Goal: Information Seeking & Learning: Compare options

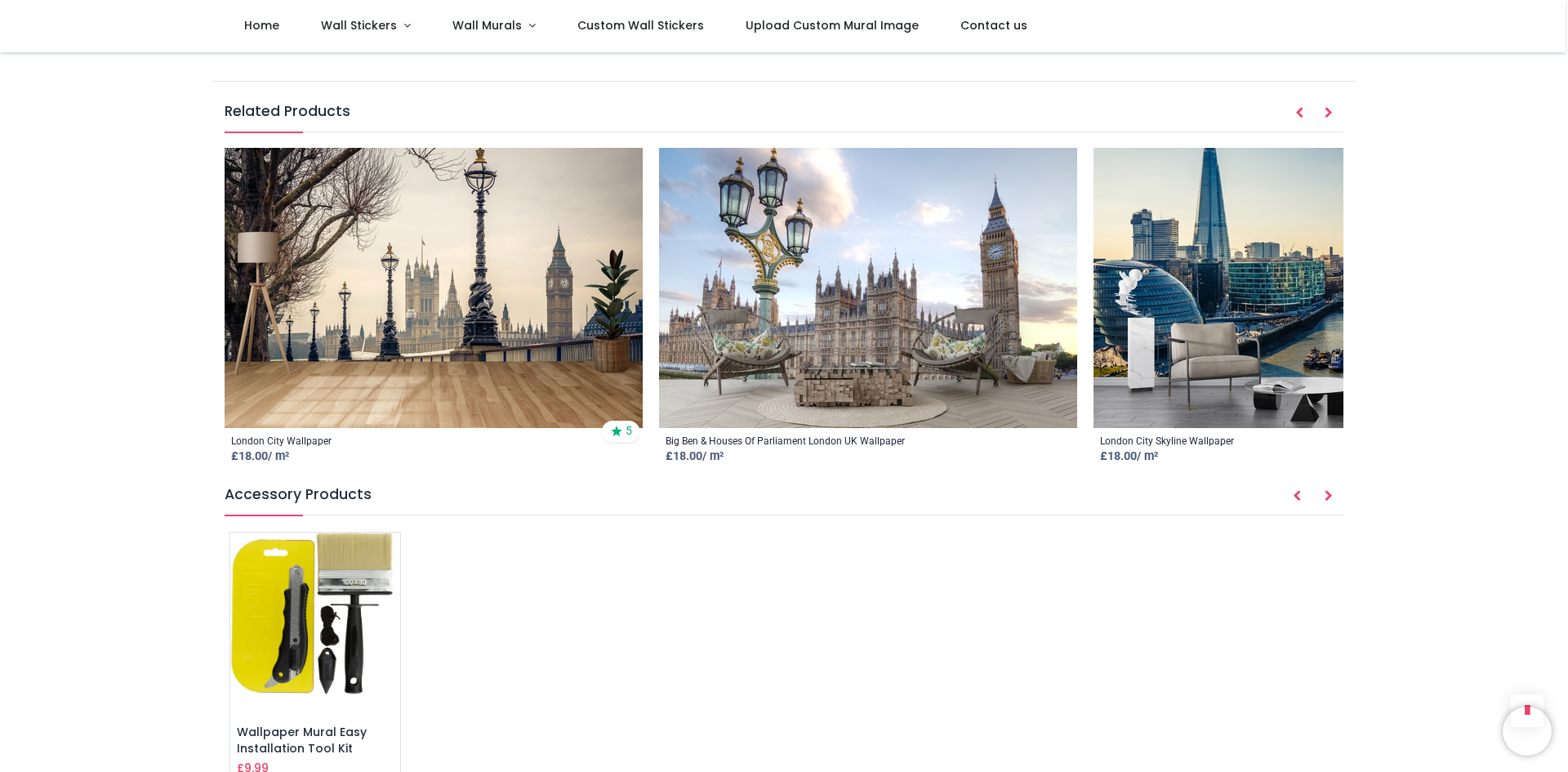
scroll to position [2286, 0]
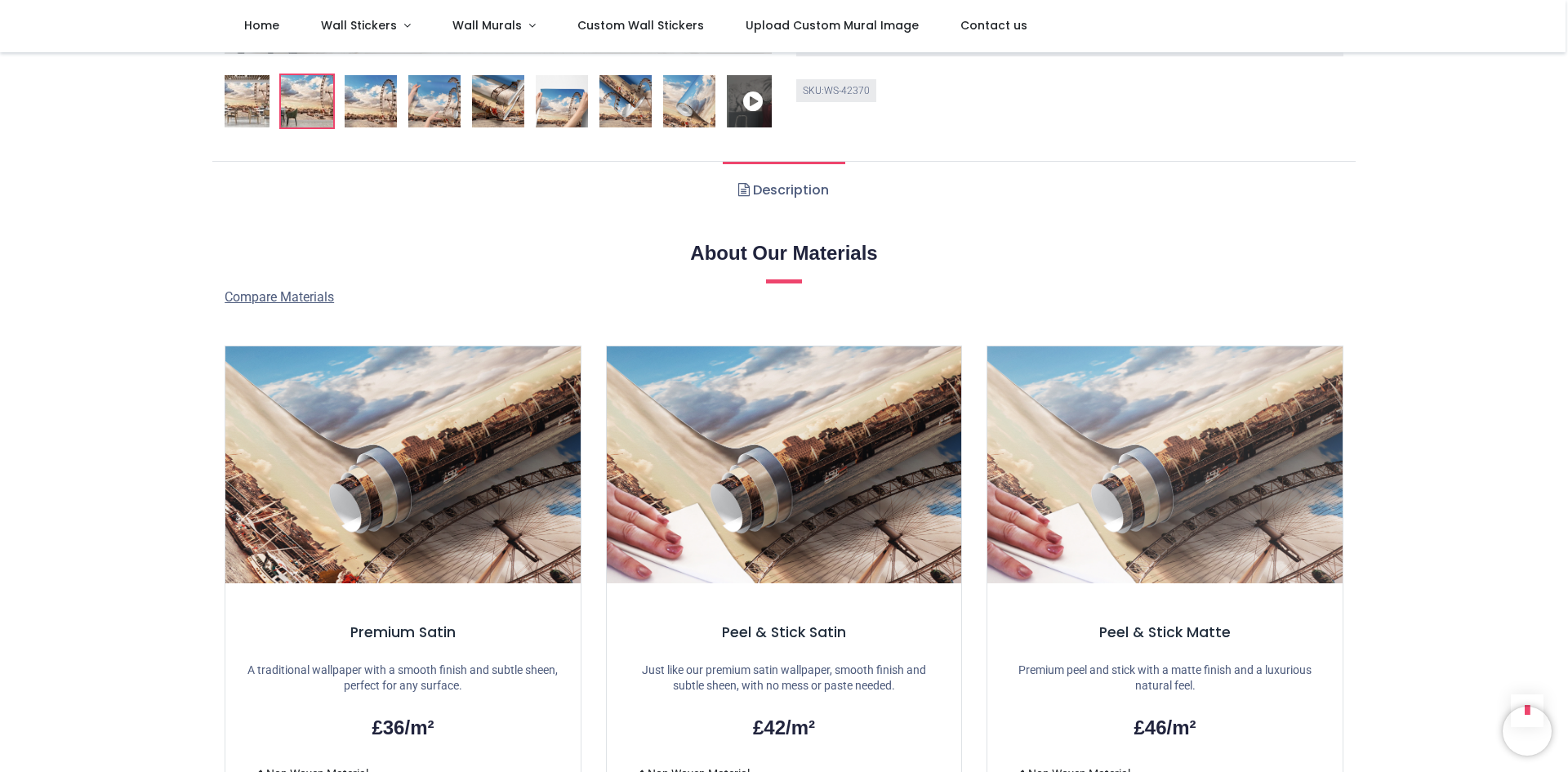
scroll to position [980, 0]
